Goal: Task Accomplishment & Management: Manage account settings

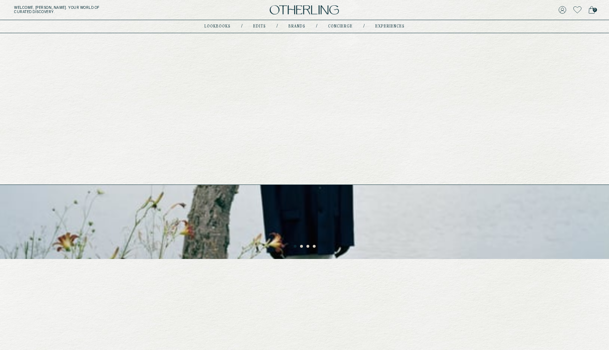
click at [340, 26] on link "concierge" at bounding box center [340, 27] width 25 height 4
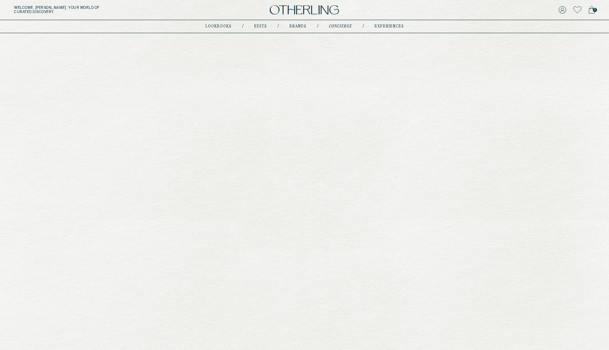
type input "********"
type input "**********"
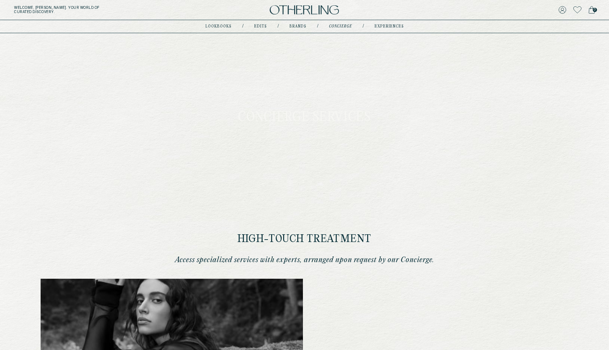
scroll to position [229, 0]
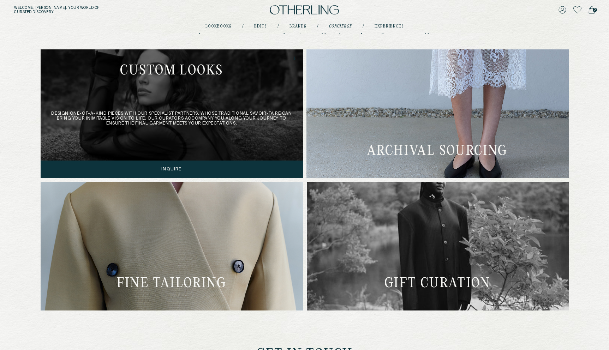
drag, startPoint x: 177, startPoint y: 122, endPoint x: 52, endPoint y: 112, distance: 125.3
click at [52, 112] on div "Design one-of-a-kind pieces with our specialist partners, whose traditional sav…" at bounding box center [172, 113] width 262 height 129
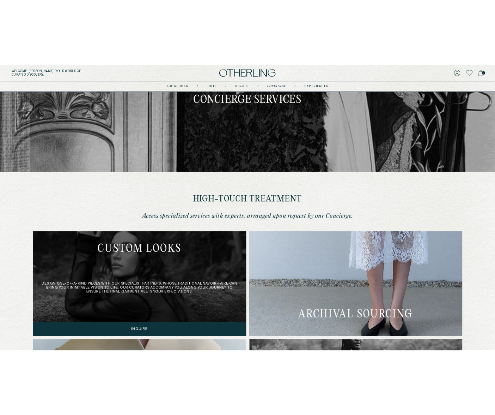
scroll to position [134, 0]
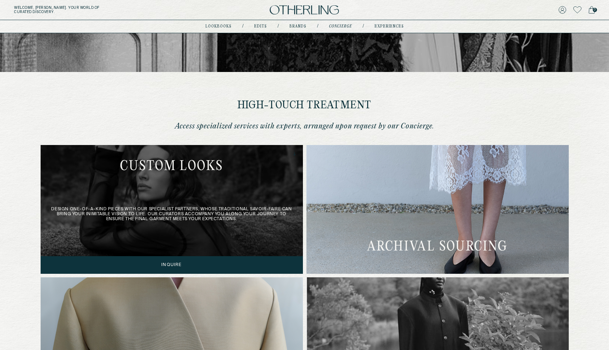
drag, startPoint x: 245, startPoint y: 224, endPoint x: 46, endPoint y: 206, distance: 199.1
click at [46, 206] on div "Design one-of-a-kind pieces with our specialist partners, whose traditional sav…" at bounding box center [172, 209] width 262 height 129
copy div "Design one-of-a-kind pieces with our specialist partners, whose traditional sav…"
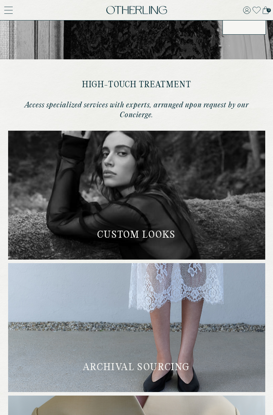
click at [244, 10] on icon at bounding box center [247, 10] width 8 height 8
click at [246, 10] on icon at bounding box center [246, 10] width 7 height 7
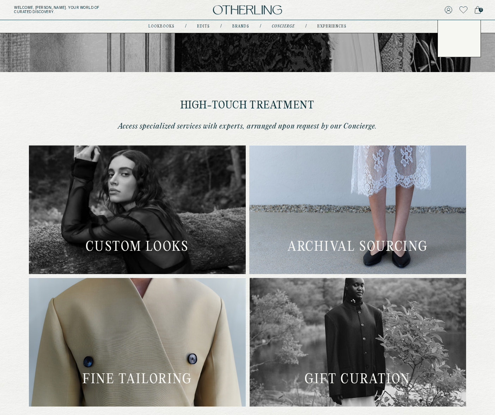
click at [450, 10] on icon at bounding box center [449, 10] width 8 height 8
click at [454, 29] on link "Account" at bounding box center [459, 30] width 29 height 6
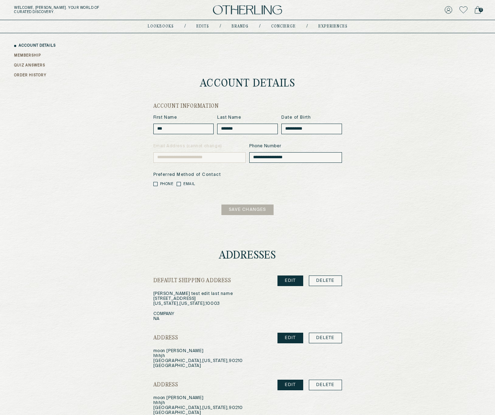
click at [20, 54] on link "MEMBERSHIP" at bounding box center [27, 55] width 27 height 5
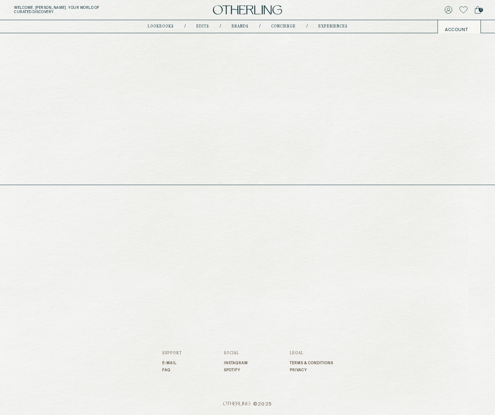
click at [282, 25] on link "concierge" at bounding box center [283, 27] width 25 height 4
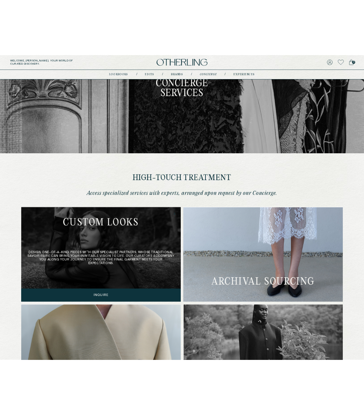
scroll to position [72, 0]
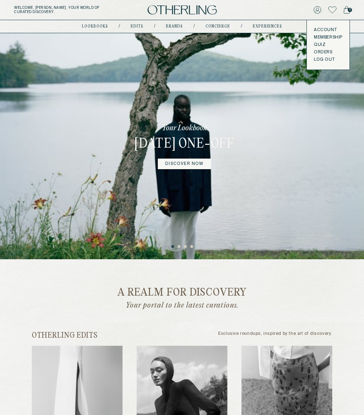
click at [322, 58] on button "LOG OUT" at bounding box center [324, 60] width 21 height 6
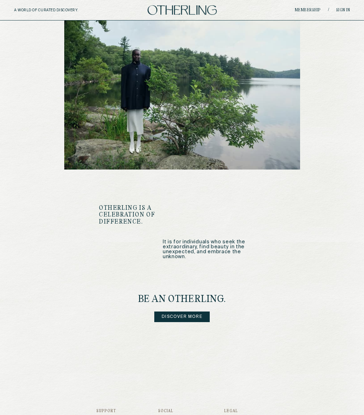
scroll to position [726, 0]
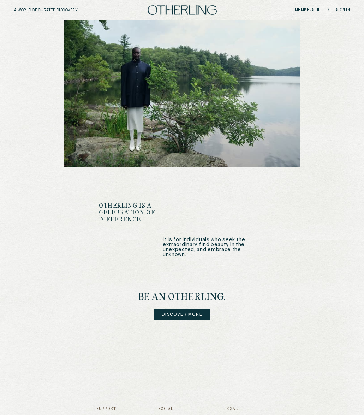
click at [173, 414] on link "Instagram" at bounding box center [170, 418] width 24 height 4
